Goal: Download file/media

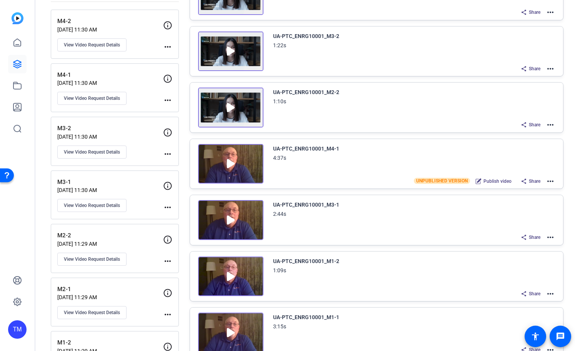
scroll to position [117, 0]
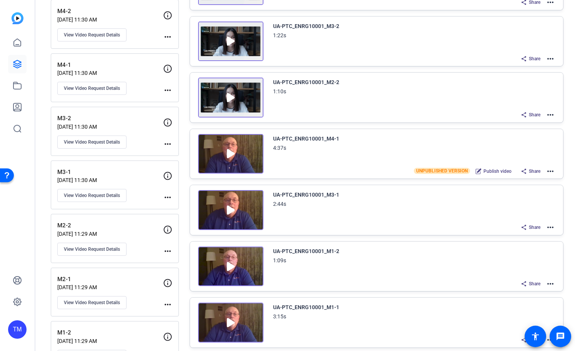
click at [549, 230] on mat-icon "more_horiz" at bounding box center [550, 227] width 9 height 9
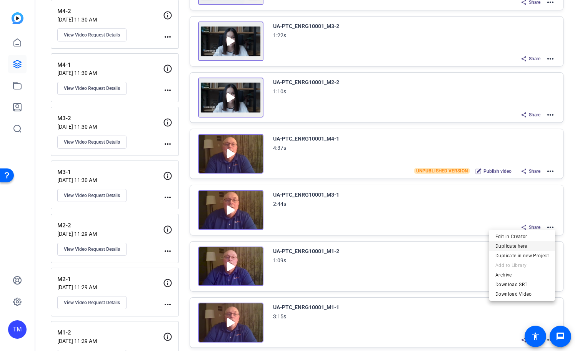
click at [531, 247] on span "Duplicate here" at bounding box center [521, 246] width 53 height 9
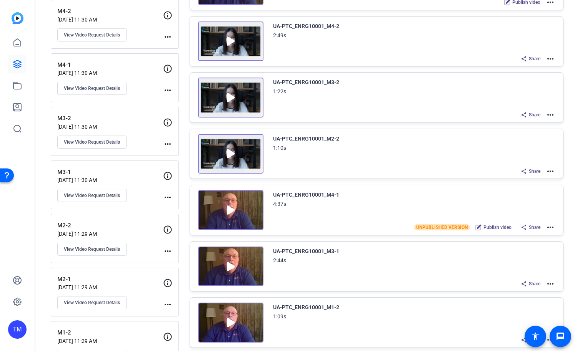
scroll to position [0, 0]
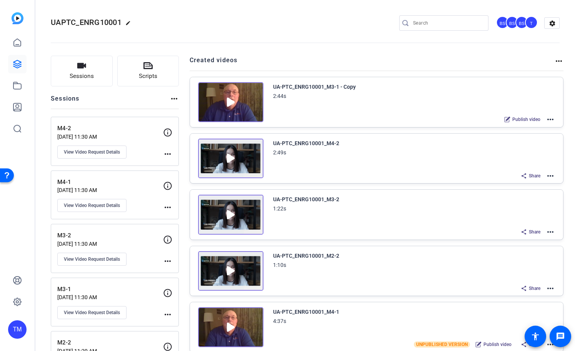
click at [548, 120] on mat-icon "more_horiz" at bounding box center [550, 119] width 9 height 9
click at [517, 128] on span "Edit in Creator" at bounding box center [521, 128] width 53 height 9
click at [548, 121] on mat-icon "more_horiz" at bounding box center [550, 119] width 9 height 9
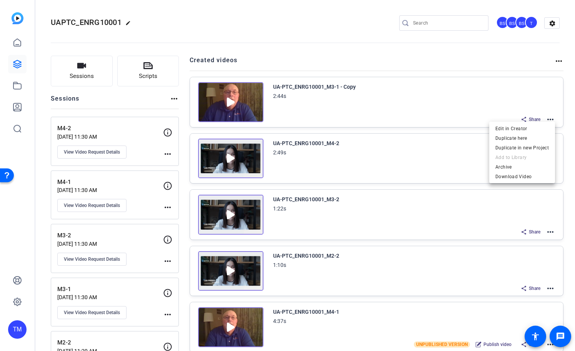
click at [230, 107] on div at bounding box center [287, 175] width 575 height 351
click at [230, 102] on img at bounding box center [230, 102] width 65 height 40
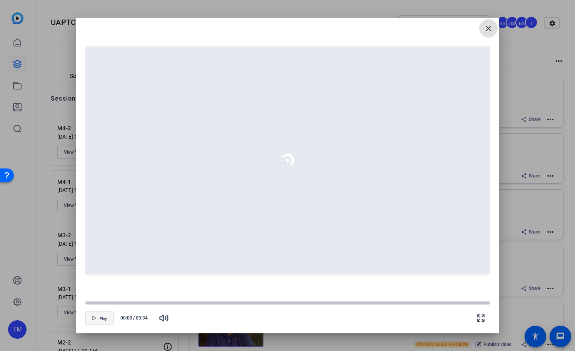
click at [105, 316] on span "Play" at bounding box center [103, 319] width 7 height 6
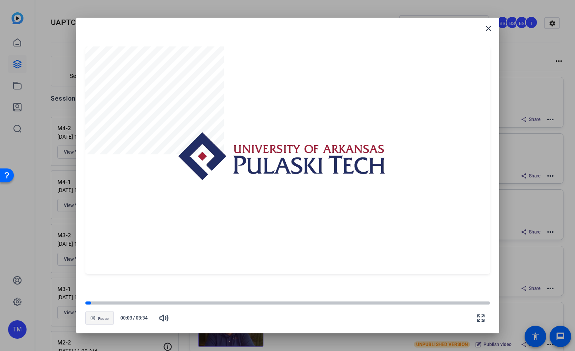
click at [108, 314] on span "button" at bounding box center [100, 318] width 28 height 18
click at [108, 315] on span "button" at bounding box center [100, 318] width 28 height 18
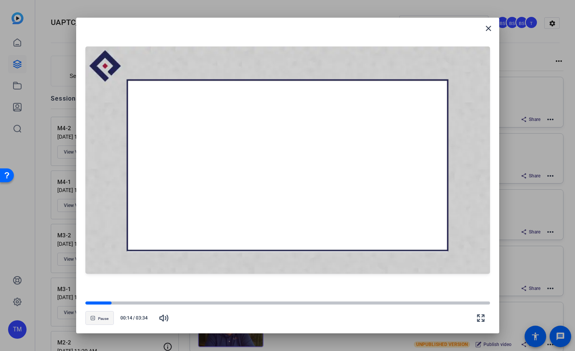
click at [105, 319] on span "Pause" at bounding box center [103, 319] width 10 height 5
click at [492, 29] on mat-icon "close" at bounding box center [488, 28] width 9 height 9
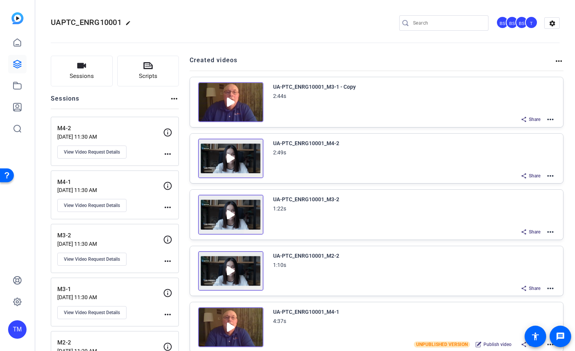
click at [552, 121] on mat-icon "more_horiz" at bounding box center [550, 119] width 9 height 9
click at [325, 81] on div at bounding box center [287, 175] width 575 height 351
click at [341, 81] on div "UA-PTC_ENRG10001_M3-1 - Copy 2:44s Share more_horiz" at bounding box center [376, 102] width 373 height 50
click at [346, 87] on div "UA-PTC_ENRG10001_M3-1 - Copy" at bounding box center [314, 86] width 83 height 9
click at [357, 87] on div "UA-PTC_ENRG10001_M3-1 - Copy 2:44s" at bounding box center [414, 91] width 282 height 18
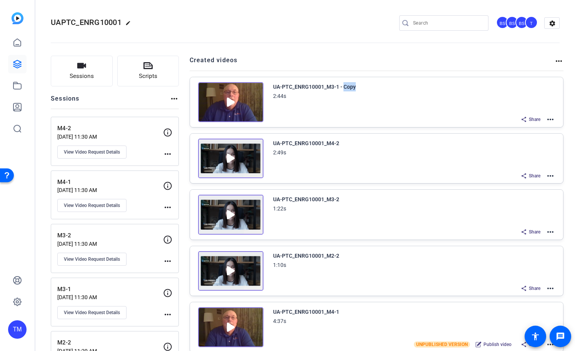
click at [357, 87] on div "UA-PTC_ENRG10001_M3-1 - Copy 2:44s" at bounding box center [414, 91] width 282 height 18
click at [555, 118] on div "UA-PTC_ENRG10001_M3-1 - Copy 2:44s Share more_horiz" at bounding box center [376, 102] width 373 height 50
click at [553, 119] on mat-icon "more_horiz" at bounding box center [550, 119] width 9 height 9
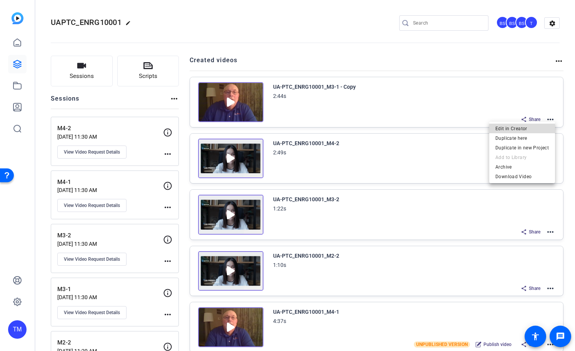
click at [529, 129] on span "Edit in Creator" at bounding box center [521, 128] width 53 height 9
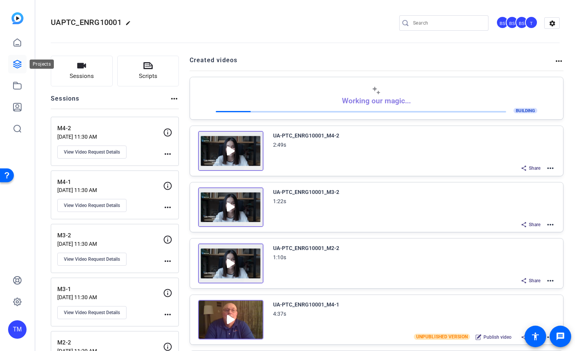
click at [22, 67] on icon at bounding box center [17, 64] width 9 height 9
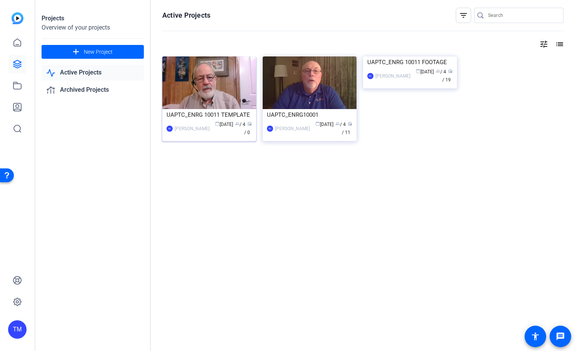
click at [206, 116] on div "UAPTC_ENRG 10011 TEMPLATE" at bounding box center [208, 115] width 85 height 12
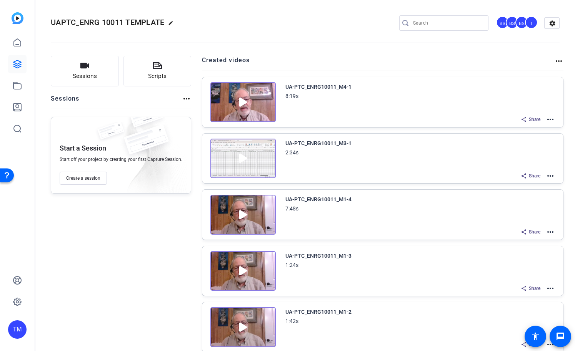
click at [241, 156] on img at bounding box center [242, 159] width 65 height 40
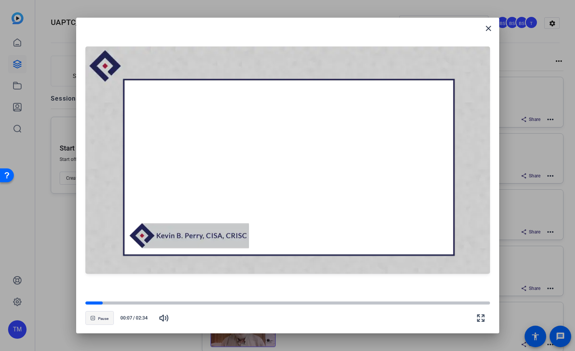
click at [106, 316] on span "button" at bounding box center [100, 318] width 28 height 18
click at [489, 28] on mat-icon "close" at bounding box center [488, 28] width 9 height 9
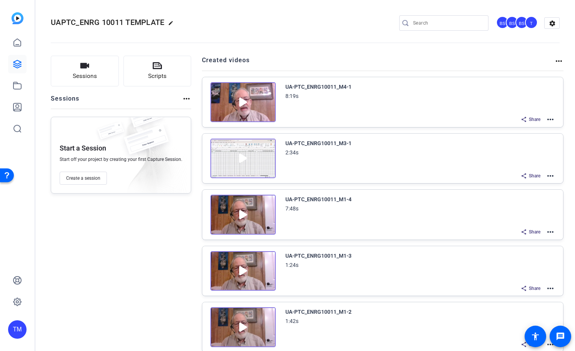
click at [550, 119] on mat-icon "more_horiz" at bounding box center [550, 119] width 9 height 9
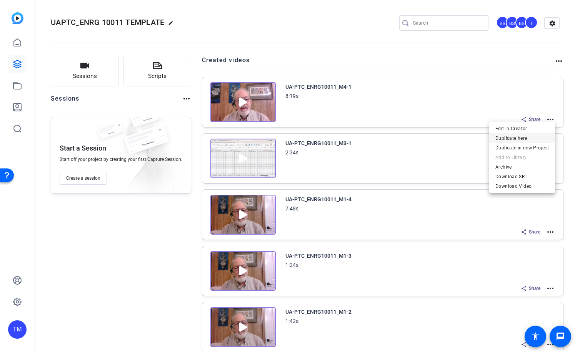
click at [532, 137] on span "Duplicate here" at bounding box center [521, 138] width 53 height 9
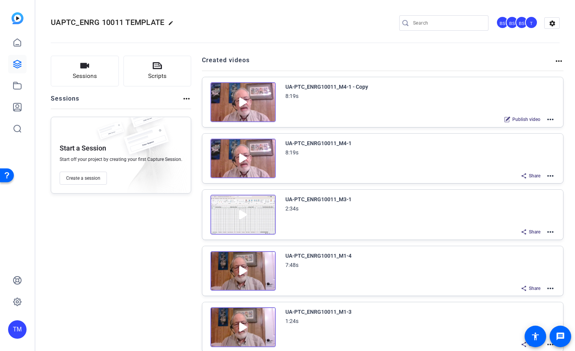
click at [550, 118] on mat-icon "more_horiz" at bounding box center [550, 119] width 9 height 9
click at [539, 128] on span "Edit in Creator" at bounding box center [521, 128] width 53 height 9
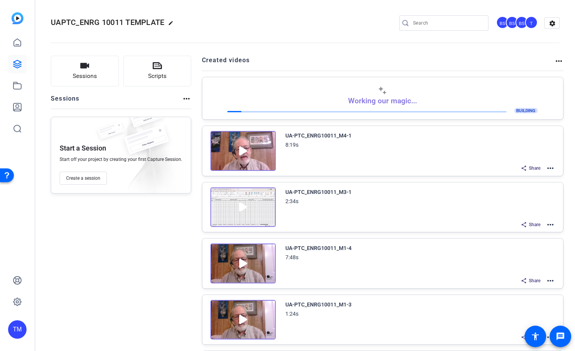
click at [239, 207] on img at bounding box center [242, 208] width 65 height 40
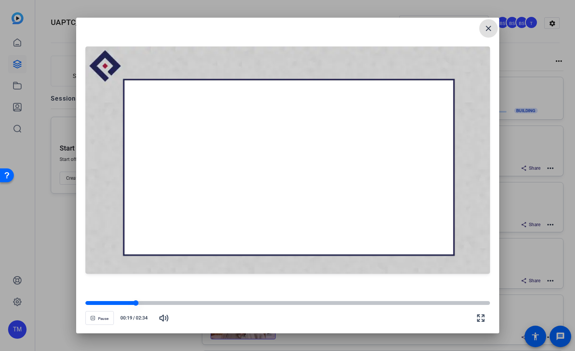
click at [161, 305] on div at bounding box center [287, 303] width 404 height 4
click at [186, 303] on div at bounding box center [287, 303] width 404 height 4
click at [221, 303] on div at bounding box center [287, 303] width 404 height 4
click at [251, 302] on div at bounding box center [287, 303] width 404 height 4
click at [281, 301] on div at bounding box center [287, 303] width 404 height 5
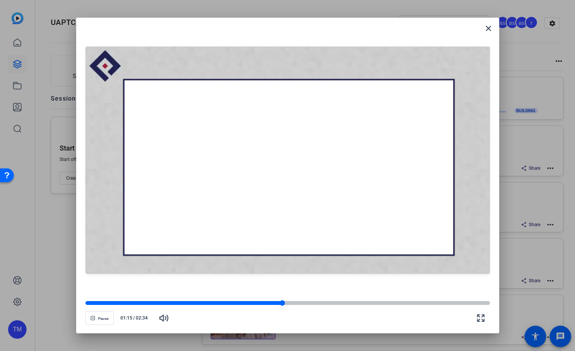
click at [304, 304] on div at bounding box center [287, 303] width 404 height 4
click at [340, 303] on div at bounding box center [287, 303] width 404 height 4
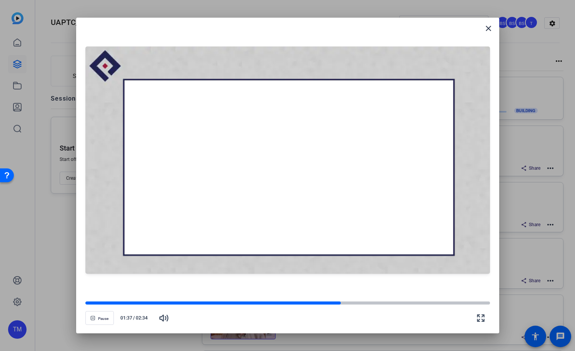
click at [368, 300] on openreel-video-controls "Pause 01:37 / 02:34" at bounding box center [287, 311] width 404 height 27
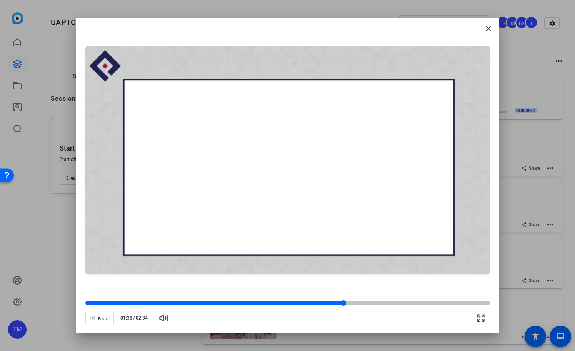
click at [378, 303] on div at bounding box center [287, 303] width 404 height 4
click at [403, 304] on div at bounding box center [287, 303] width 404 height 4
click at [423, 303] on div at bounding box center [287, 303] width 404 height 4
click at [440, 303] on div at bounding box center [287, 303] width 404 height 4
click at [454, 301] on div at bounding box center [287, 303] width 404 height 5
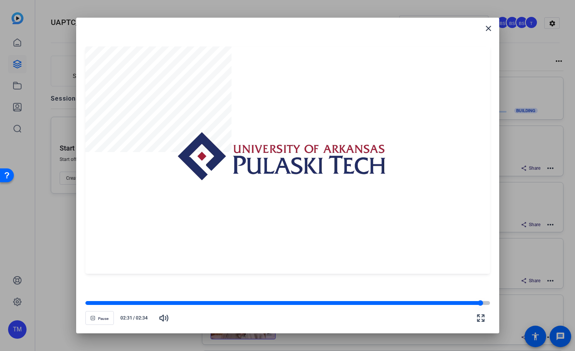
click at [443, 302] on div at bounding box center [282, 303] width 395 height 4
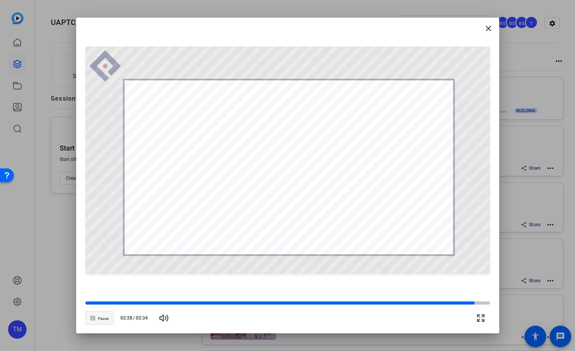
click at [100, 317] on span "Pause" at bounding box center [103, 319] width 10 height 5
click at [492, 31] on mat-icon "close" at bounding box center [488, 28] width 9 height 9
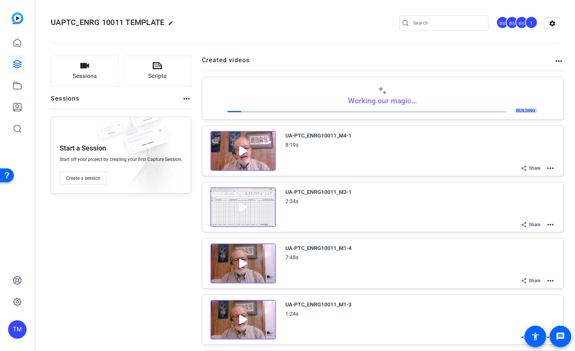
click at [553, 225] on mat-icon "more_horiz" at bounding box center [550, 224] width 9 height 9
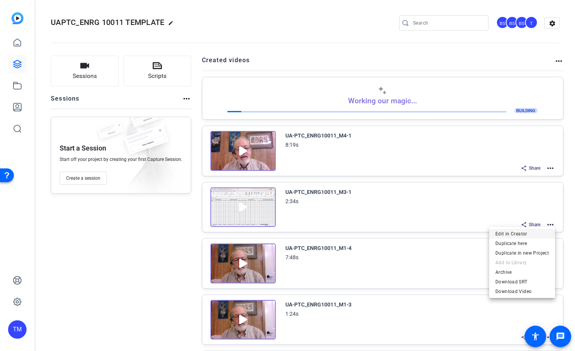
click at [543, 235] on span "Edit in Creator" at bounding box center [521, 233] width 53 height 9
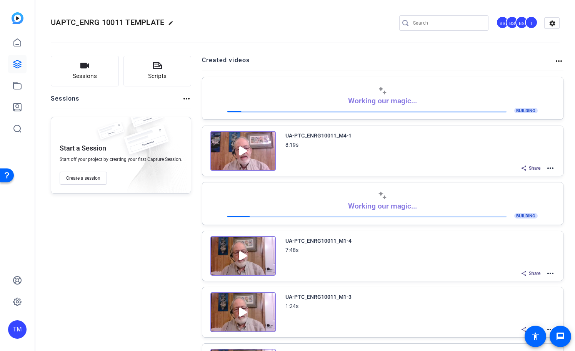
click at [241, 156] on img at bounding box center [242, 151] width 65 height 40
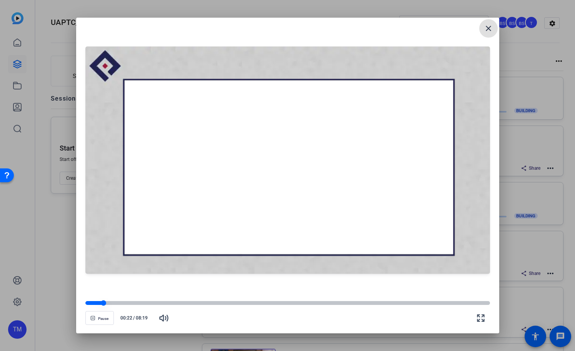
click at [158, 301] on div at bounding box center [287, 303] width 404 height 5
click at [201, 305] on div at bounding box center [287, 303] width 404 height 4
click at [264, 305] on div at bounding box center [287, 303] width 404 height 4
click at [296, 305] on div at bounding box center [287, 303] width 404 height 4
click at [340, 305] on div at bounding box center [287, 303] width 404 height 4
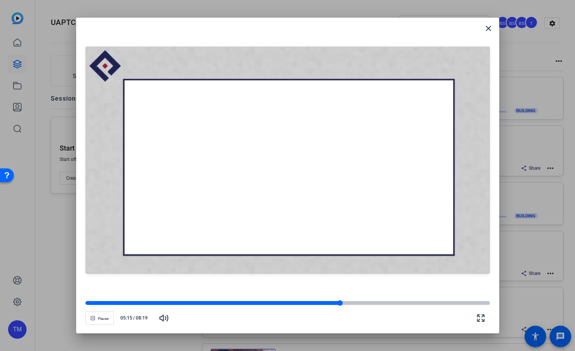
click at [366, 305] on div at bounding box center [287, 303] width 404 height 4
click at [388, 305] on div at bounding box center [287, 303] width 404 height 4
click at [416, 305] on div at bounding box center [287, 303] width 404 height 4
click at [435, 305] on div at bounding box center [287, 303] width 404 height 4
click at [446, 305] on div at bounding box center [287, 303] width 404 height 4
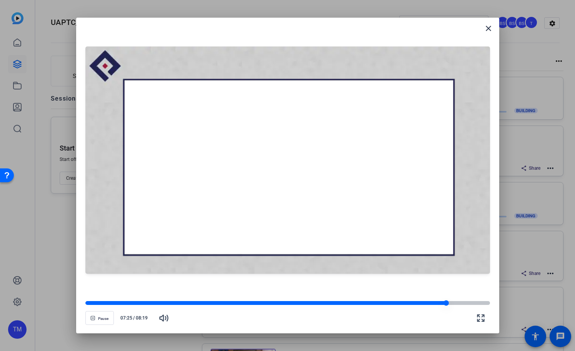
click at [458, 305] on div at bounding box center [287, 303] width 404 height 4
click at [466, 303] on div at bounding box center [287, 303] width 404 height 4
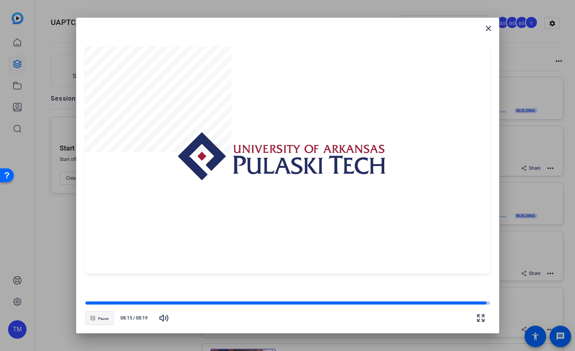
click at [103, 319] on span "Pause" at bounding box center [103, 319] width 10 height 5
click at [103, 319] on span "Play" at bounding box center [103, 319] width 7 height 5
click at [103, 319] on span "Pause" at bounding box center [103, 319] width 10 height 5
click at [488, 26] on mat-icon "close" at bounding box center [488, 28] width 9 height 9
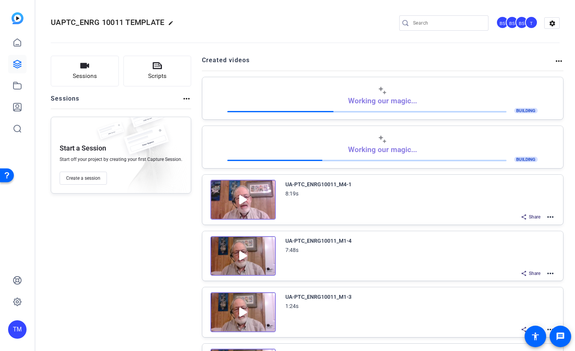
click at [551, 218] on mat-icon "more_horiz" at bounding box center [550, 217] width 9 height 9
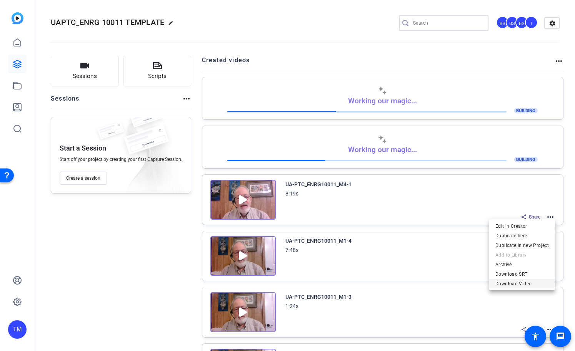
click at [513, 286] on span "Download Video" at bounding box center [521, 284] width 53 height 9
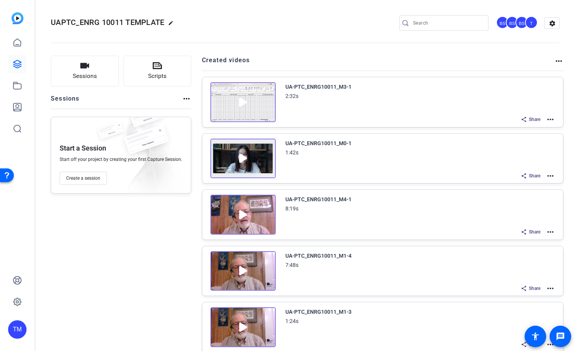
click at [244, 102] on img at bounding box center [242, 102] width 65 height 40
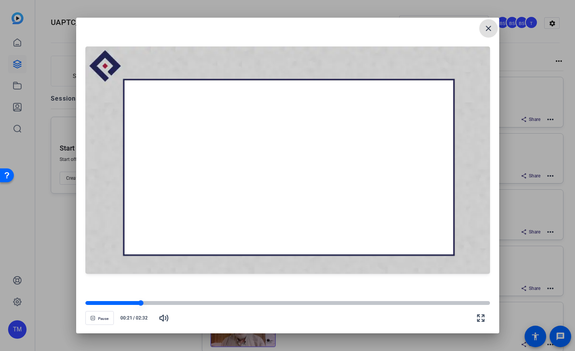
click at [158, 302] on div at bounding box center [287, 303] width 404 height 4
click at [209, 303] on div at bounding box center [287, 303] width 404 height 4
click at [264, 302] on div at bounding box center [287, 303] width 404 height 4
click at [306, 302] on div at bounding box center [287, 303] width 404 height 4
click at [352, 302] on div at bounding box center [287, 303] width 404 height 4
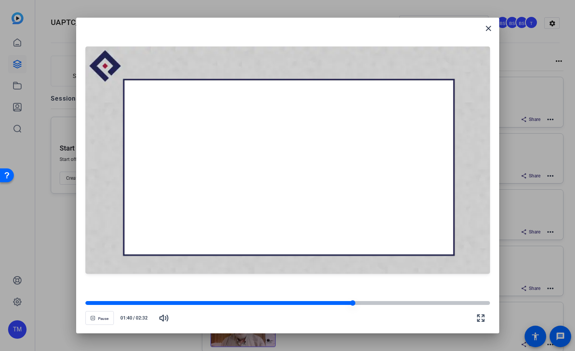
click at [396, 303] on div at bounding box center [287, 303] width 404 height 4
click at [443, 303] on div at bounding box center [287, 303] width 404 height 4
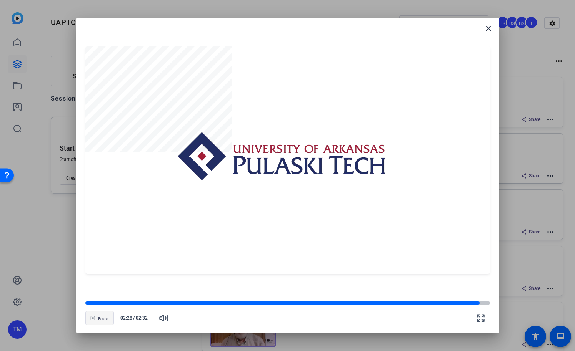
click at [100, 318] on span "Pause" at bounding box center [103, 319] width 10 height 5
click at [490, 29] on mat-icon "close" at bounding box center [488, 28] width 9 height 9
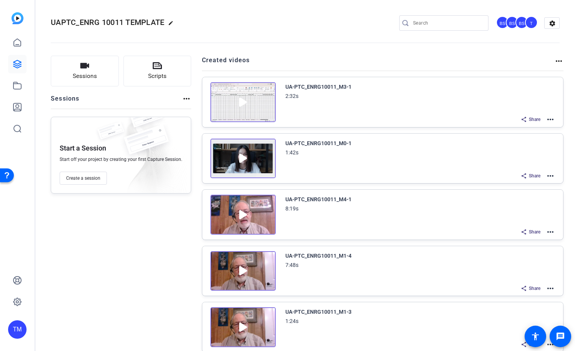
click at [550, 121] on mat-icon "more_horiz" at bounding box center [550, 119] width 9 height 9
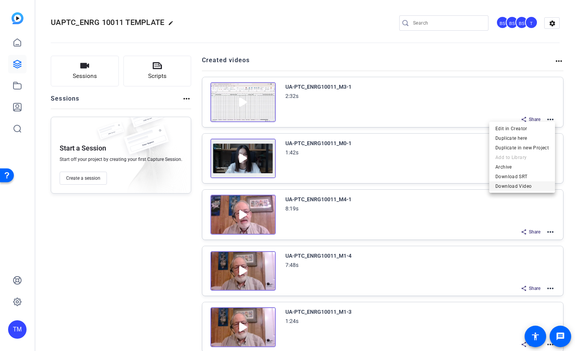
click at [529, 190] on span "Download Video" at bounding box center [521, 186] width 53 height 9
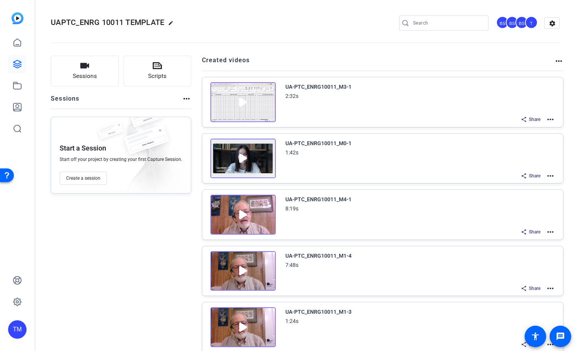
click at [242, 162] on img at bounding box center [242, 159] width 65 height 40
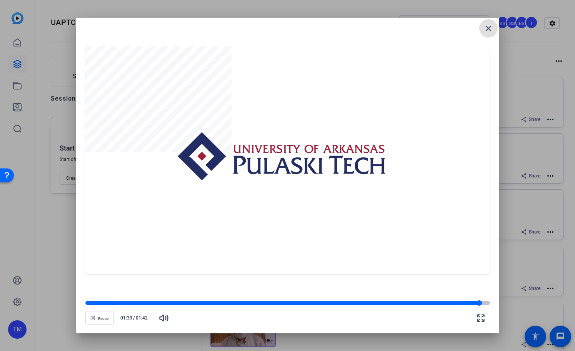
click at [471, 304] on div at bounding box center [282, 303] width 394 height 4
click at [453, 303] on div at bounding box center [279, 303] width 389 height 4
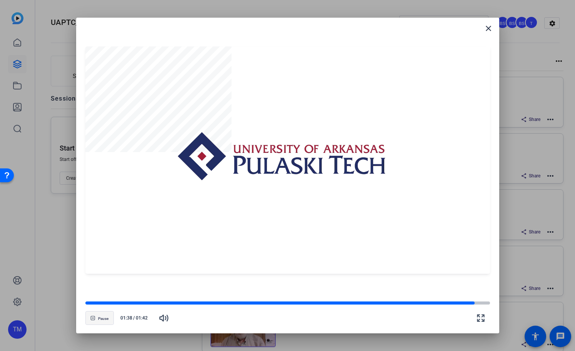
click at [97, 318] on span "button" at bounding box center [100, 318] width 28 height 18
click at [488, 31] on mat-icon "close" at bounding box center [488, 28] width 9 height 9
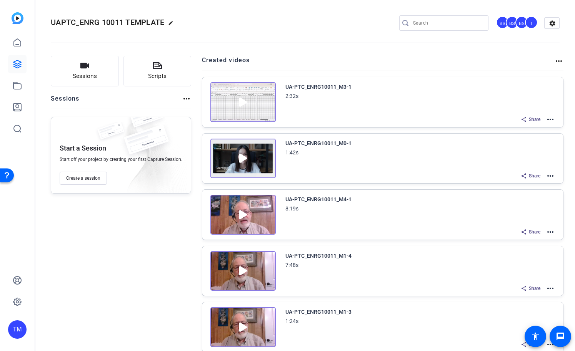
click at [551, 176] on mat-icon "more_horiz" at bounding box center [550, 175] width 9 height 9
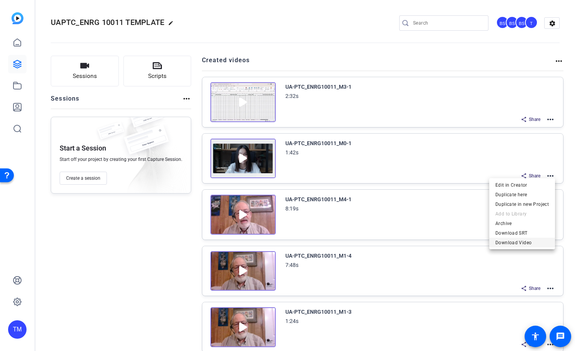
click at [534, 242] on span "Download Video" at bounding box center [521, 242] width 53 height 9
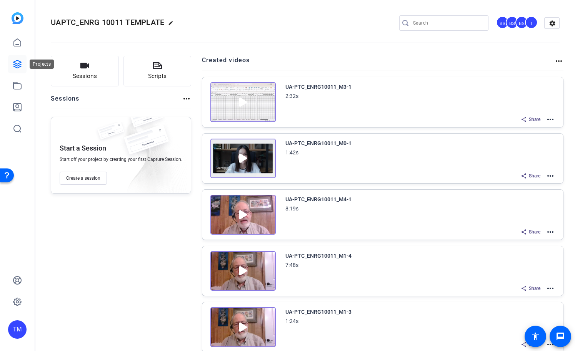
click at [19, 68] on icon at bounding box center [17, 64] width 9 height 9
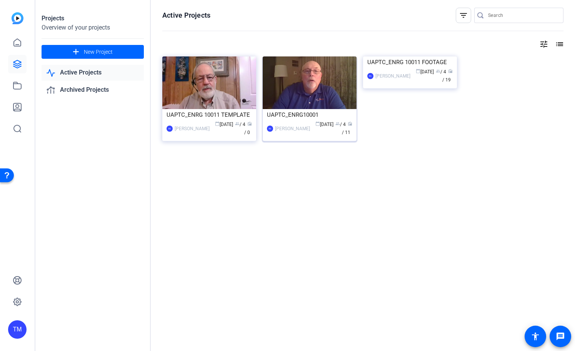
click at [321, 118] on div "UAPTC_ENRG10001" at bounding box center [309, 115] width 85 height 12
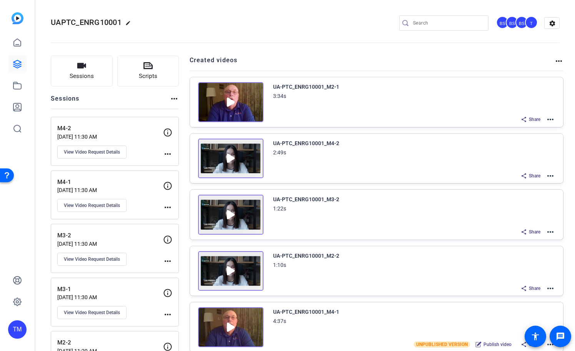
click at [233, 105] on img at bounding box center [230, 102] width 65 height 40
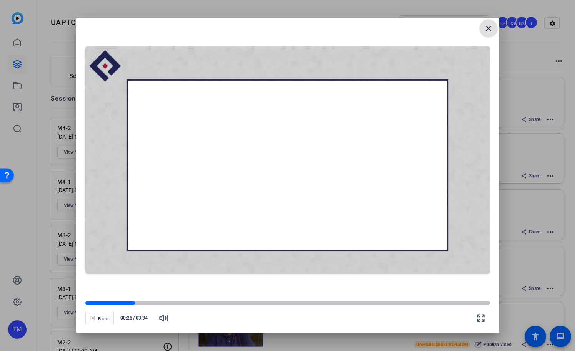
click at [479, 19] on button "close" at bounding box center [488, 28] width 18 height 18
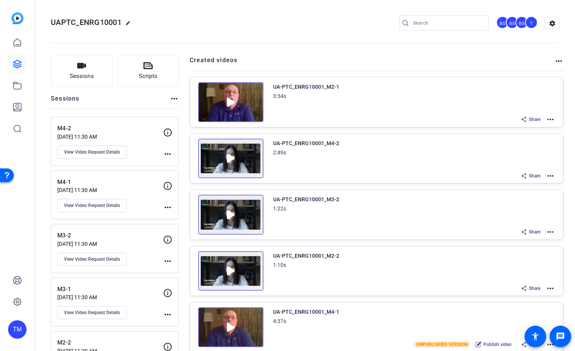
click at [230, 103] on img at bounding box center [230, 102] width 65 height 40
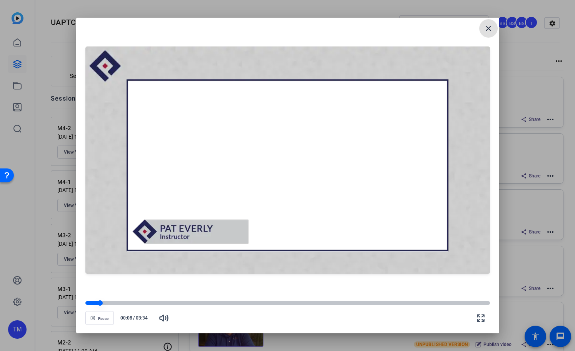
click at [118, 305] on div at bounding box center [287, 303] width 404 height 4
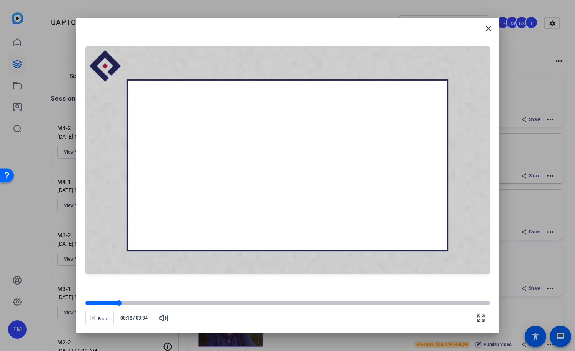
click at [141, 304] on div at bounding box center [287, 303] width 404 height 4
click at [168, 304] on div at bounding box center [287, 303] width 404 height 4
click at [152, 302] on div at bounding box center [127, 303] width 85 height 4
click at [201, 303] on div at bounding box center [287, 303] width 404 height 4
click at [233, 303] on div at bounding box center [287, 303] width 404 height 4
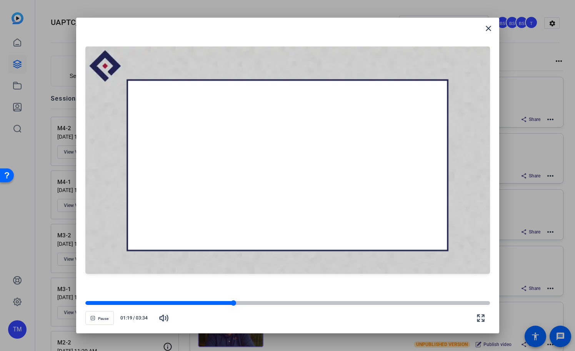
click at [276, 306] on div at bounding box center [287, 303] width 404 height 5
click at [331, 306] on div "Pause 01:42 / 03:34" at bounding box center [287, 314] width 404 height 27
drag, startPoint x: 370, startPoint y: 305, endPoint x: 390, endPoint y: 304, distance: 20.0
click at [371, 304] on div at bounding box center [287, 303] width 404 height 4
click at [399, 304] on div at bounding box center [287, 303] width 404 height 4
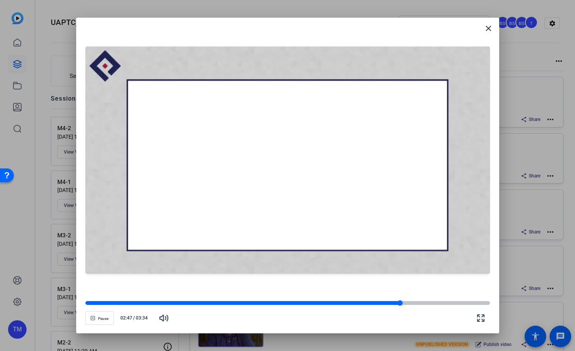
click at [423, 305] on div at bounding box center [287, 303] width 404 height 4
click at [443, 303] on div at bounding box center [287, 303] width 404 height 4
click at [458, 301] on div at bounding box center [287, 303] width 404 height 5
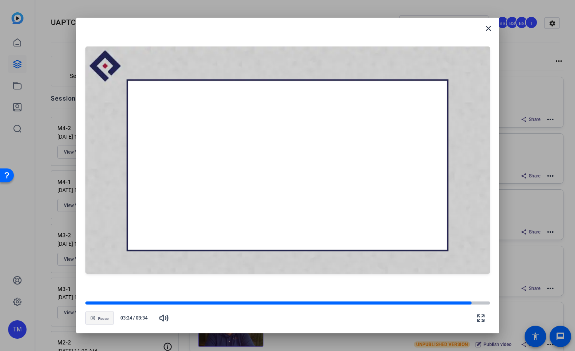
click at [99, 318] on span "Pause" at bounding box center [103, 319] width 10 height 5
click at [489, 28] on mat-icon "close" at bounding box center [488, 28] width 9 height 9
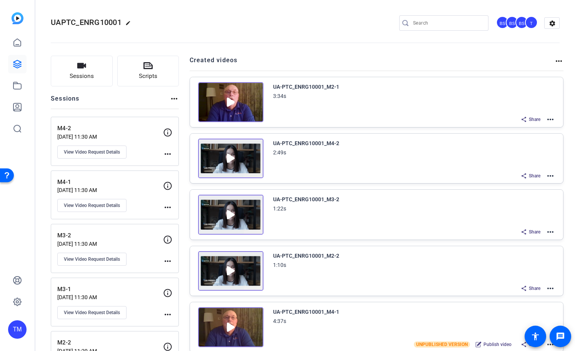
click at [551, 119] on mat-icon "more_horiz" at bounding box center [550, 119] width 9 height 9
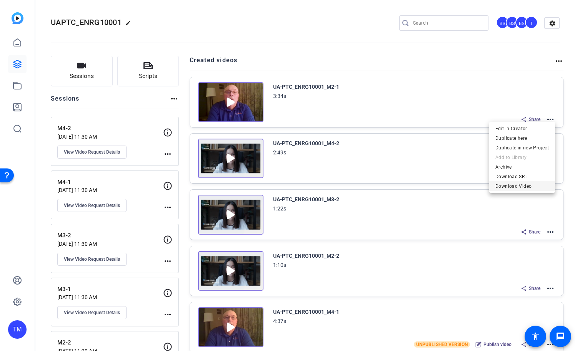
click at [530, 183] on span "Download Video" at bounding box center [521, 186] width 53 height 9
